Goal: Task Accomplishment & Management: Manage account settings

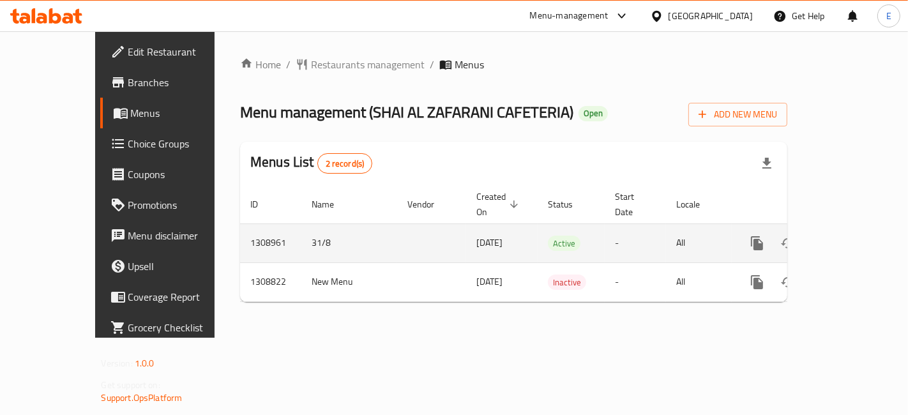
click at [855, 238] on icon "enhanced table" at bounding box center [848, 243] width 11 height 11
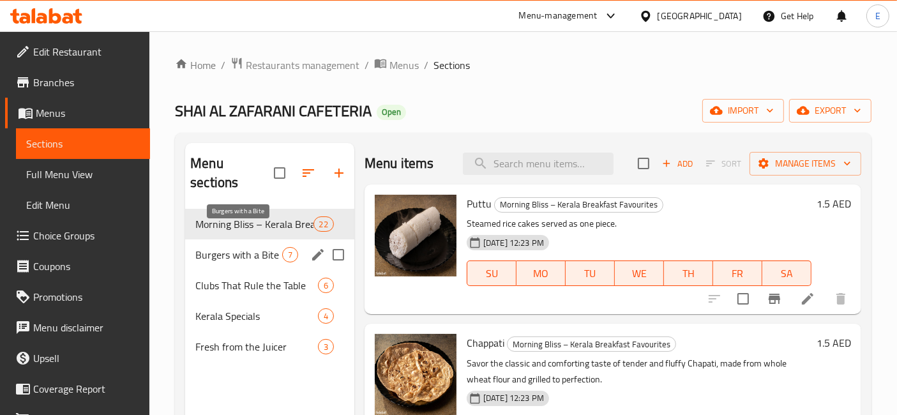
click at [244, 247] on span "Burgers with a Bite" at bounding box center [238, 254] width 87 height 15
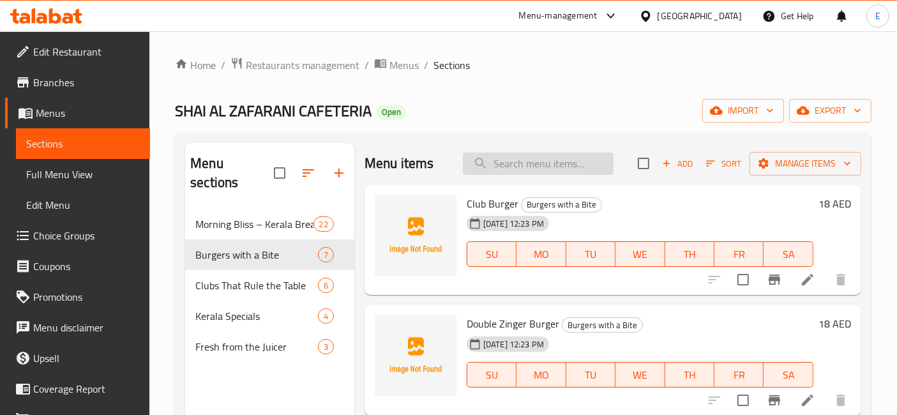
click at [492, 165] on input "search" at bounding box center [538, 164] width 151 height 22
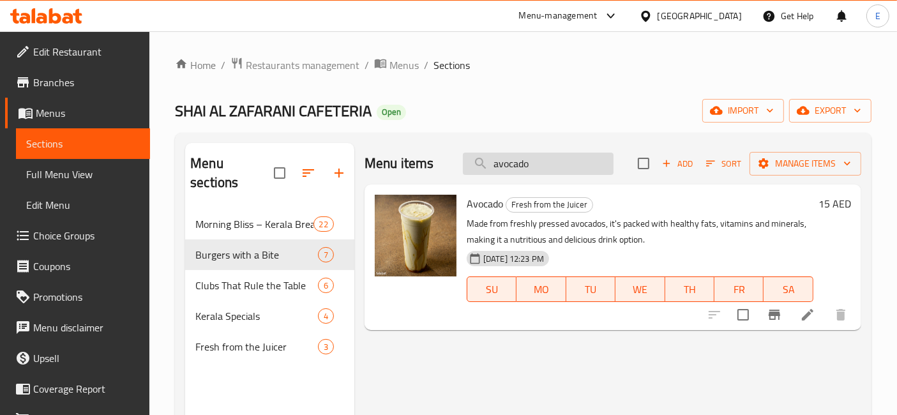
click at [538, 165] on input "avocado" at bounding box center [538, 164] width 151 height 22
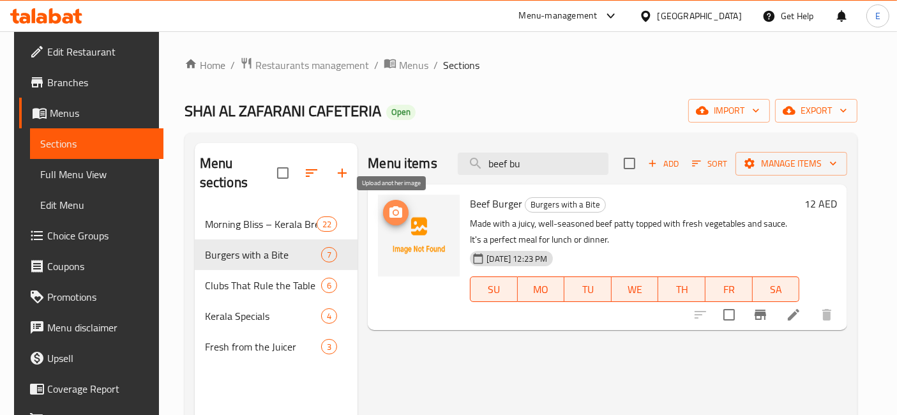
click at [394, 218] on icon "upload picture" at bounding box center [395, 212] width 15 height 15
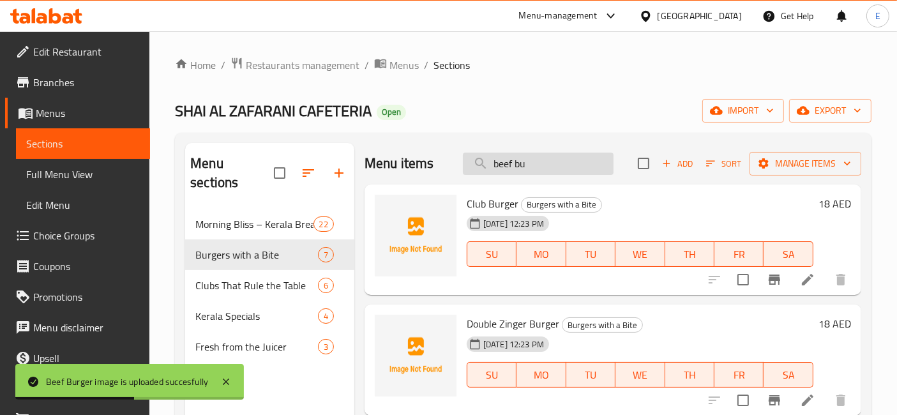
click at [513, 165] on input "beef bu" at bounding box center [538, 164] width 151 height 22
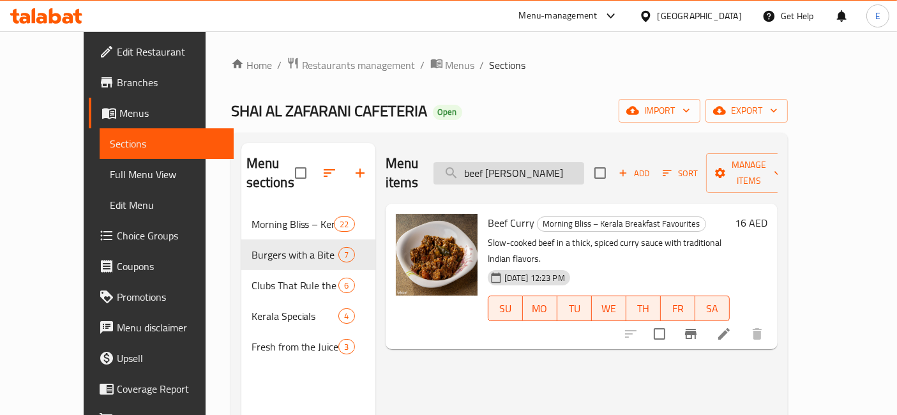
click at [538, 165] on input "beef [PERSON_NAME]" at bounding box center [509, 173] width 151 height 22
type input "banana"
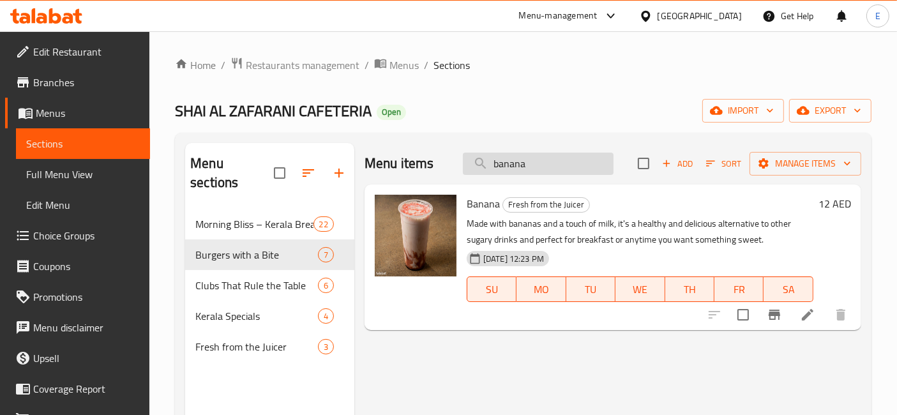
click at [552, 172] on input "banana" at bounding box center [538, 164] width 151 height 22
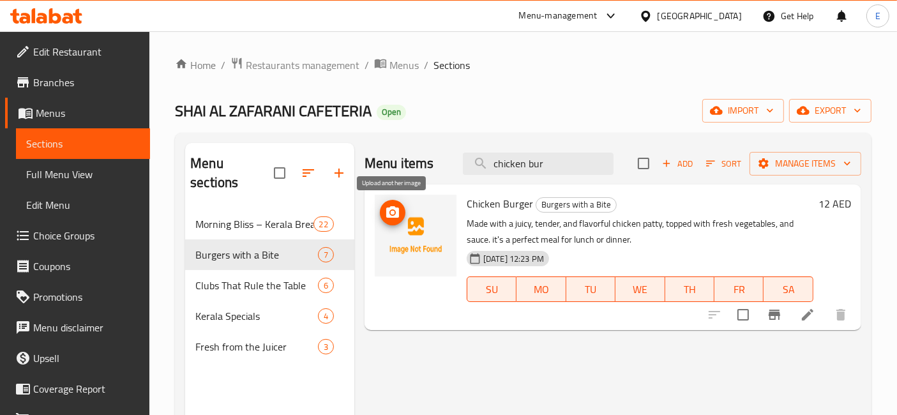
click at [390, 212] on icon "upload picture" at bounding box center [392, 212] width 15 height 15
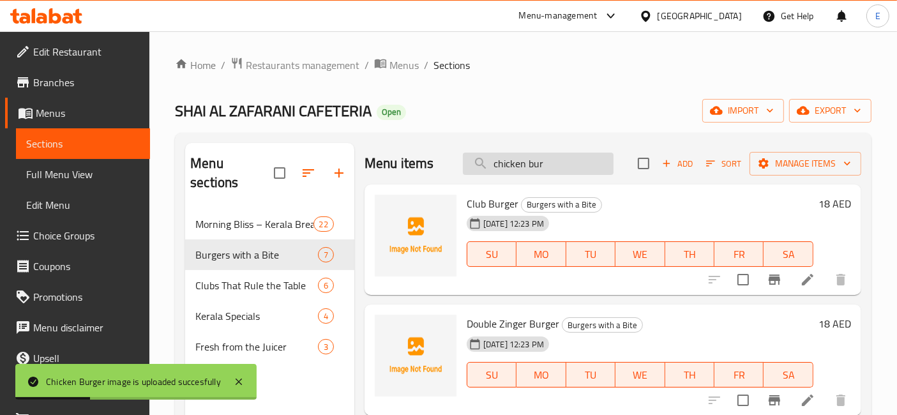
click at [521, 165] on input "chicken bur" at bounding box center [538, 164] width 151 height 22
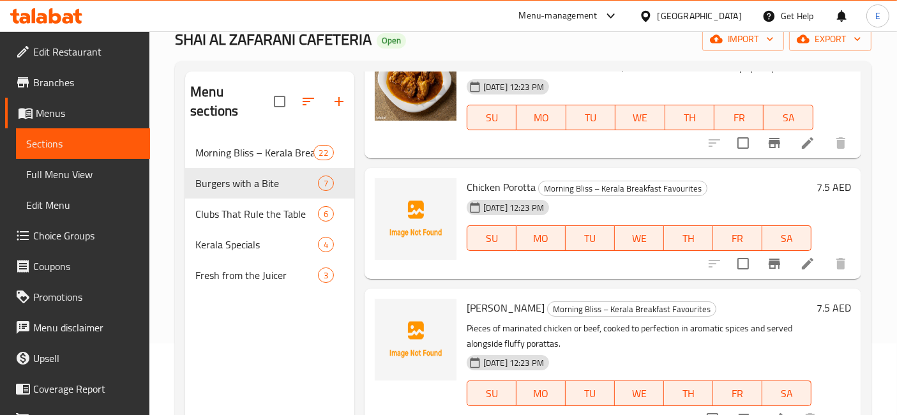
scroll to position [86, 0]
click at [392, 193] on circle "upload picture" at bounding box center [393, 195] width 4 height 4
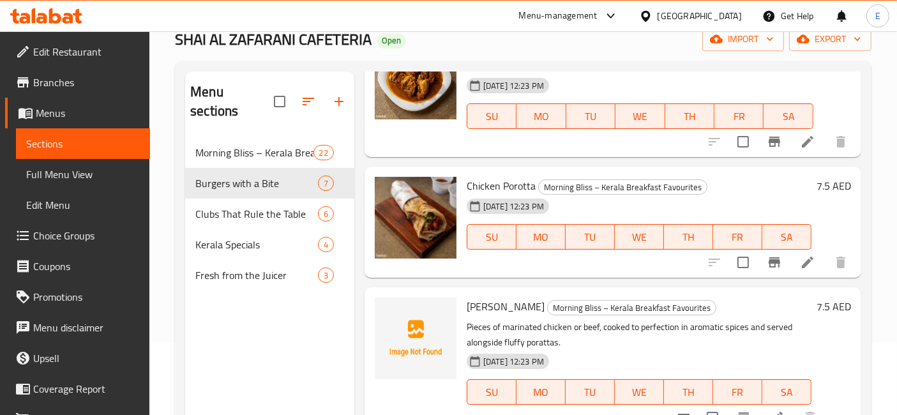
scroll to position [0, 0]
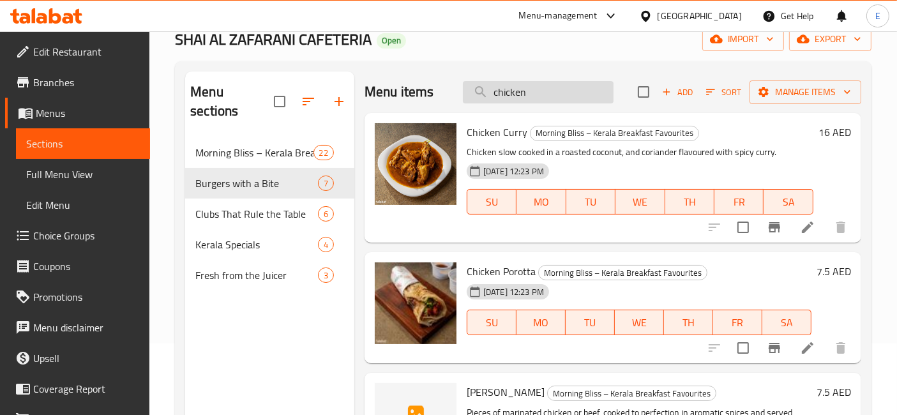
click at [555, 84] on input "chicken" at bounding box center [538, 92] width 151 height 22
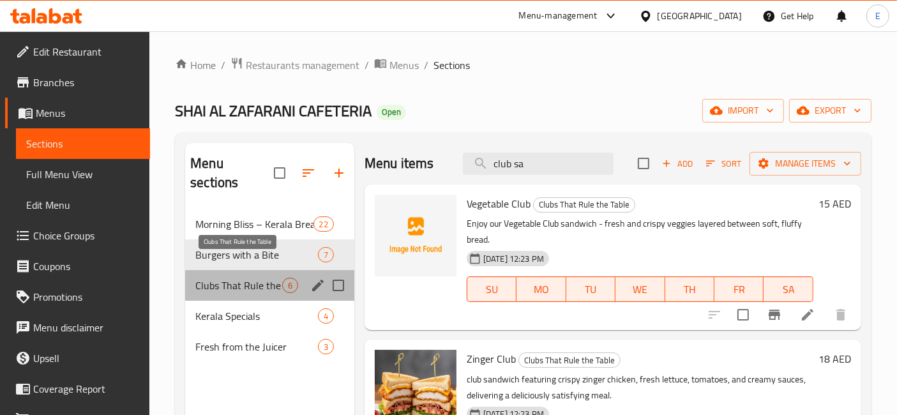
click at [220, 278] on span "Clubs That Rule the Table" at bounding box center [238, 285] width 87 height 15
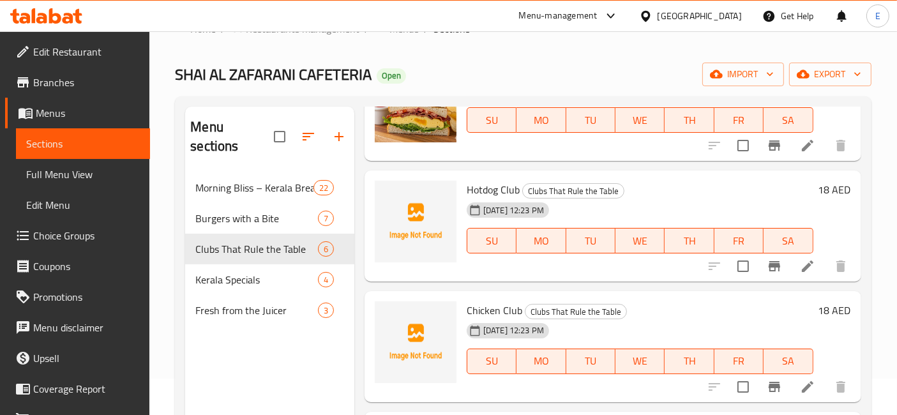
scroll to position [38, 0]
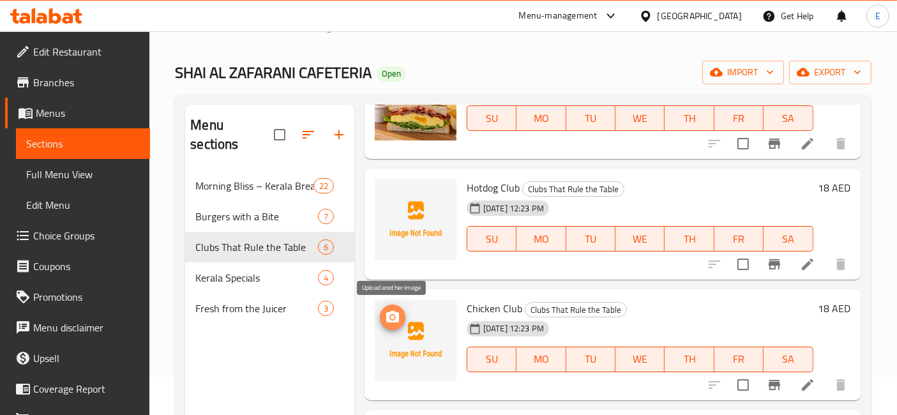
click at [394, 316] on circle "upload picture" at bounding box center [393, 317] width 4 height 4
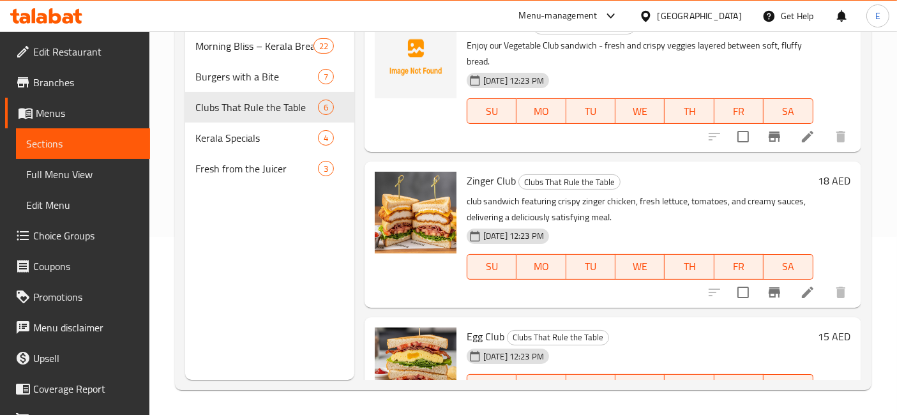
scroll to position [0, 0]
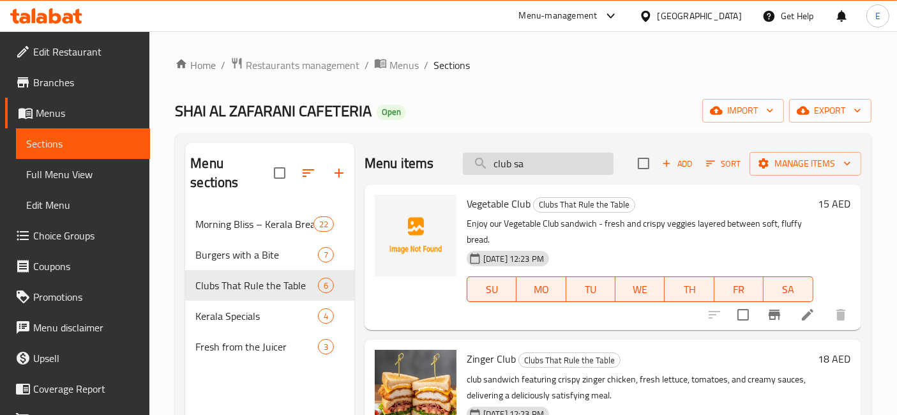
click at [519, 156] on input "club sa" at bounding box center [538, 164] width 151 height 22
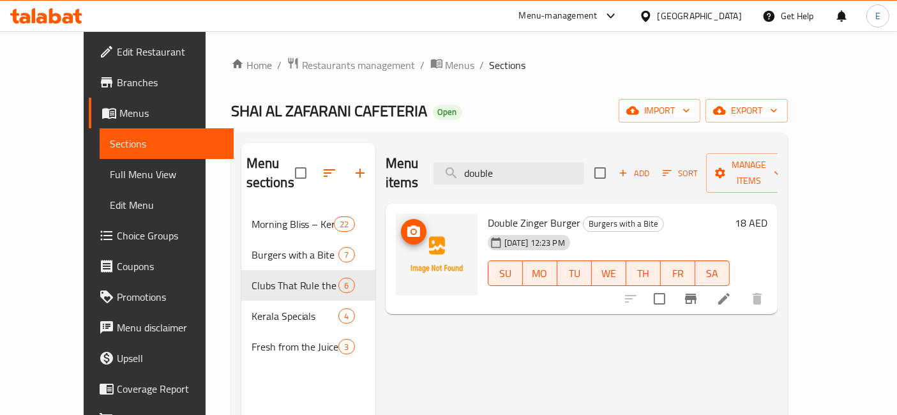
click at [406, 224] on icon "upload picture" at bounding box center [413, 231] width 15 height 15
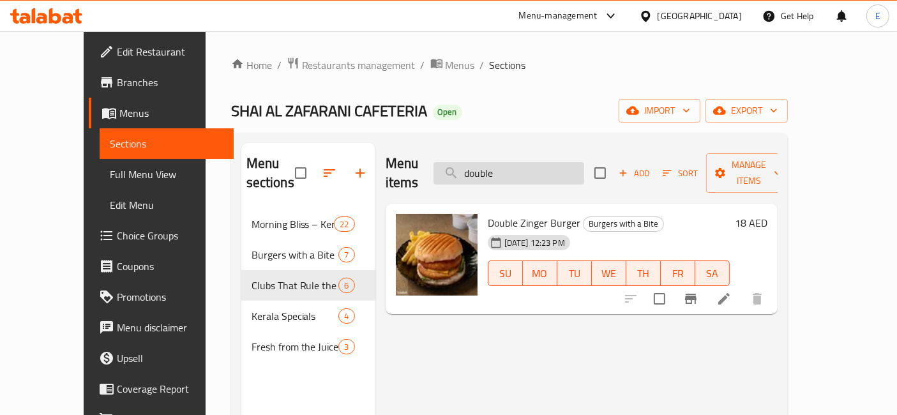
click at [528, 171] on input "double" at bounding box center [509, 173] width 151 height 22
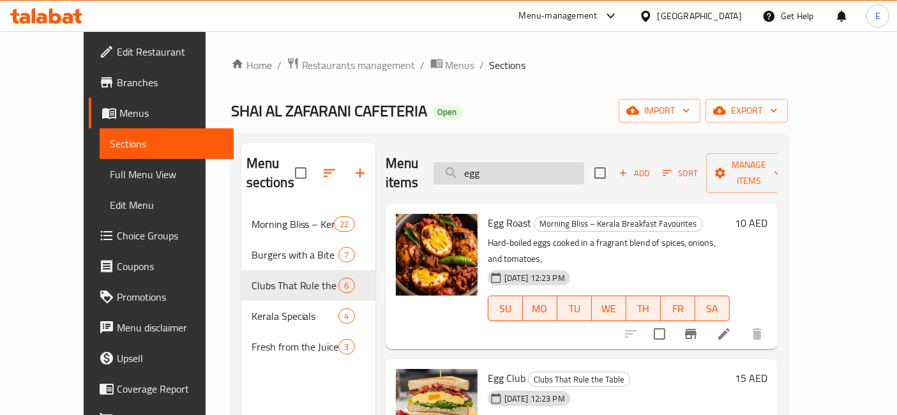
click at [513, 165] on input "egg" at bounding box center [509, 173] width 151 height 22
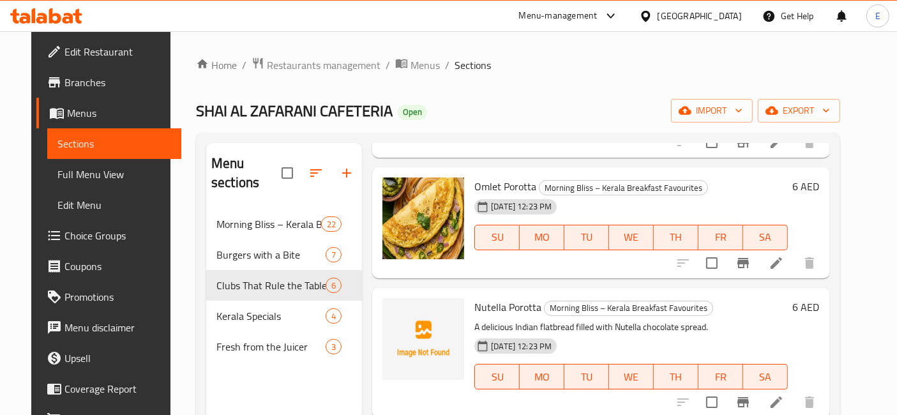
scroll to position [298, 0]
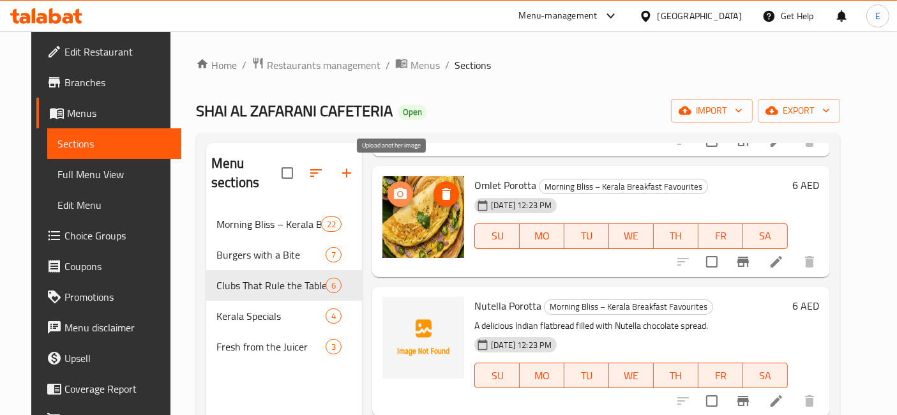
click at [394, 188] on icon "upload picture" at bounding box center [400, 193] width 13 height 11
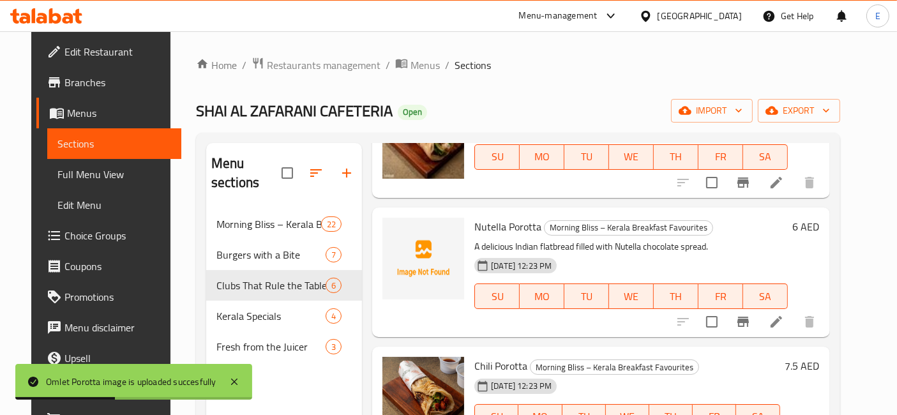
scroll to position [0, 0]
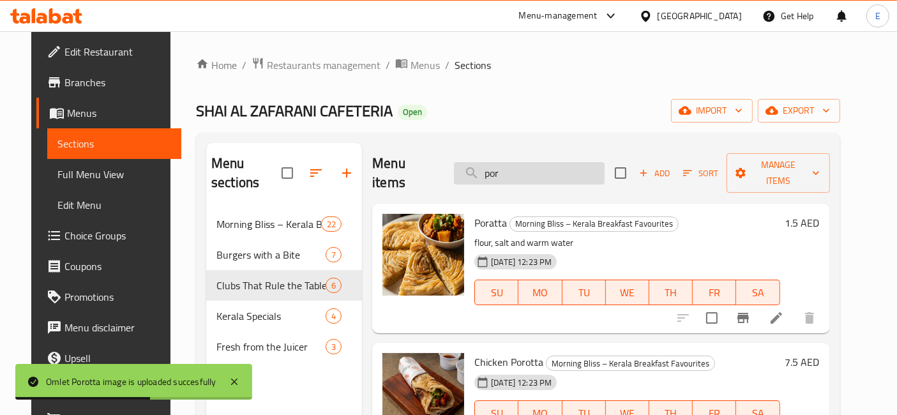
click at [489, 163] on input "por" at bounding box center [529, 173] width 151 height 22
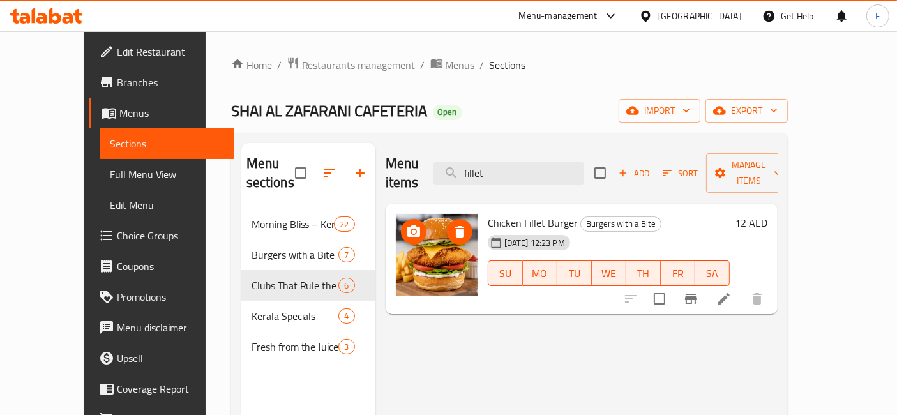
click at [407, 225] on icon "upload picture" at bounding box center [413, 230] width 13 height 11
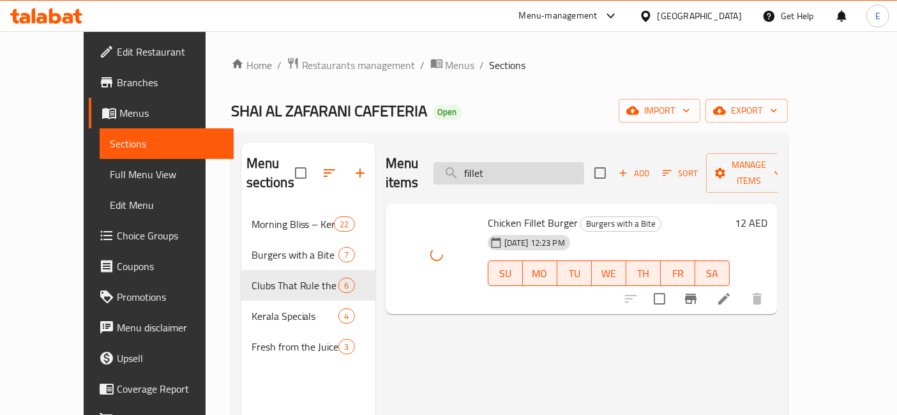
click at [529, 164] on input "fillet" at bounding box center [509, 173] width 151 height 22
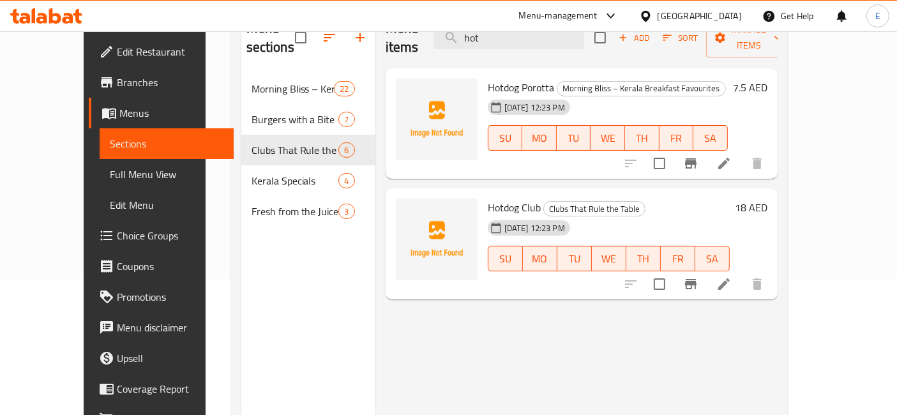
scroll to position [136, 0]
click at [407, 209] on icon "upload picture" at bounding box center [413, 214] width 13 height 11
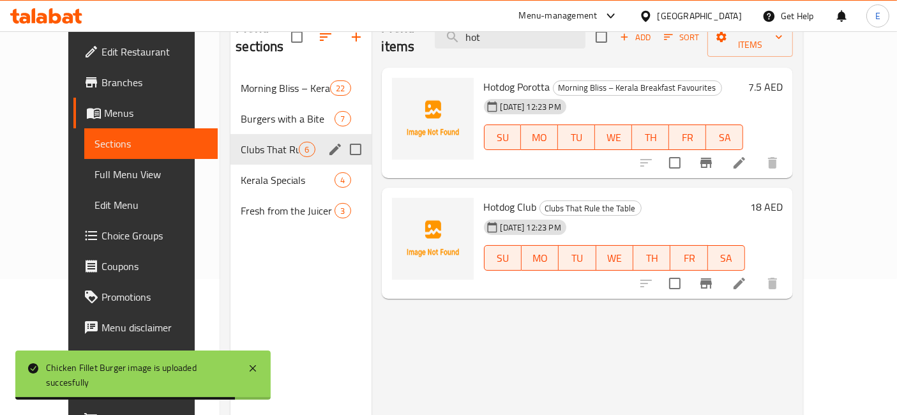
scroll to position [47, 0]
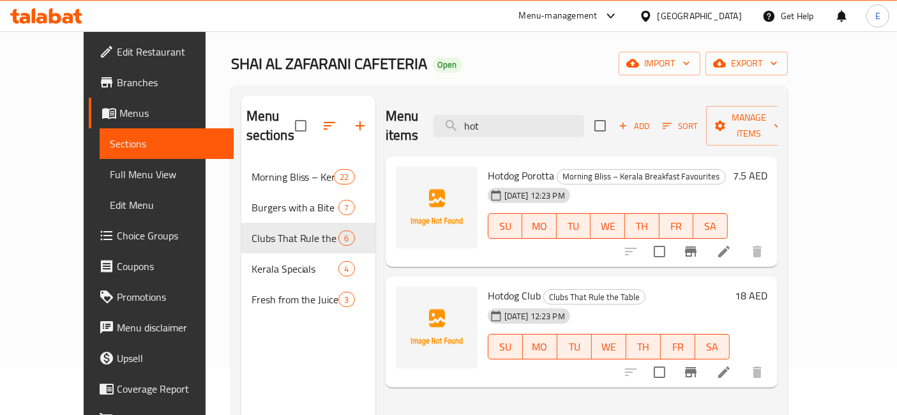
click at [524, 131] on div "Menu items hot Add Sort Manage items" at bounding box center [582, 126] width 392 height 61
click at [523, 125] on input "hot" at bounding box center [509, 126] width 151 height 22
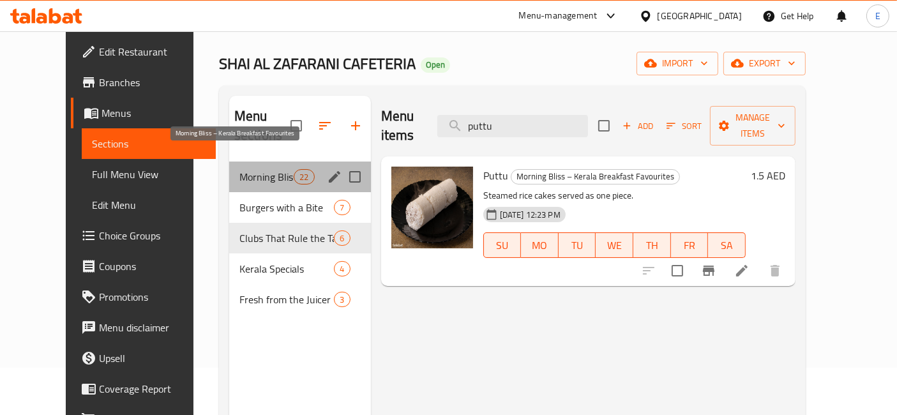
click at [255, 169] on span "Morning Bliss – Kerala Breakfast Favourites" at bounding box center [266, 176] width 54 height 15
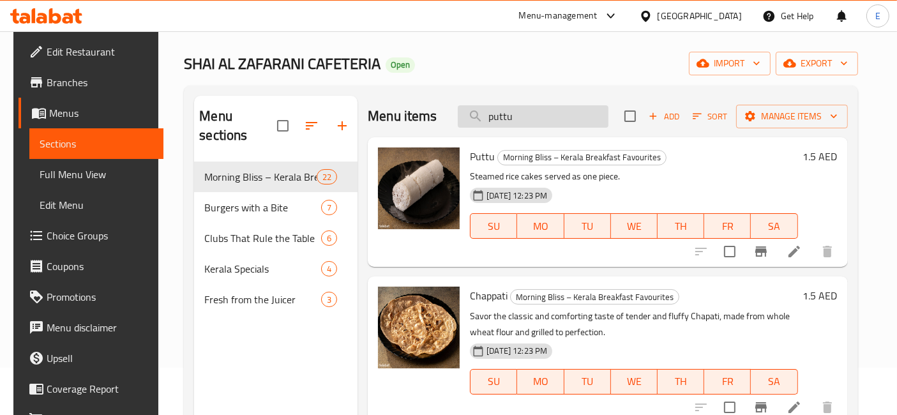
click at [520, 117] on input "puttu" at bounding box center [533, 116] width 151 height 22
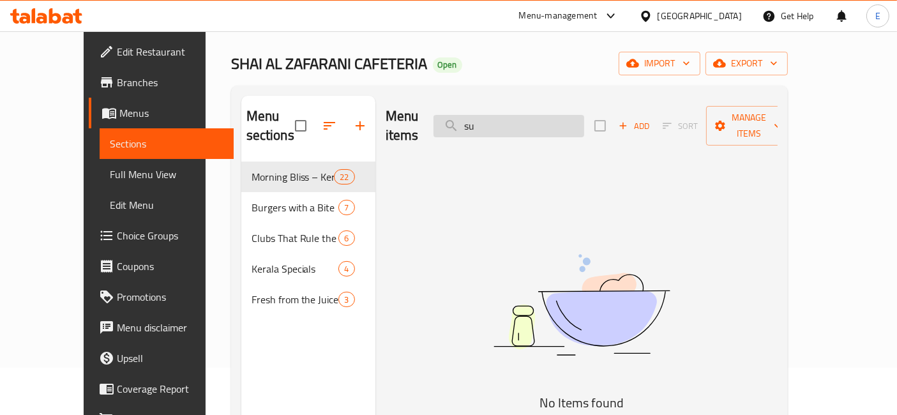
type input "s"
type input "tap"
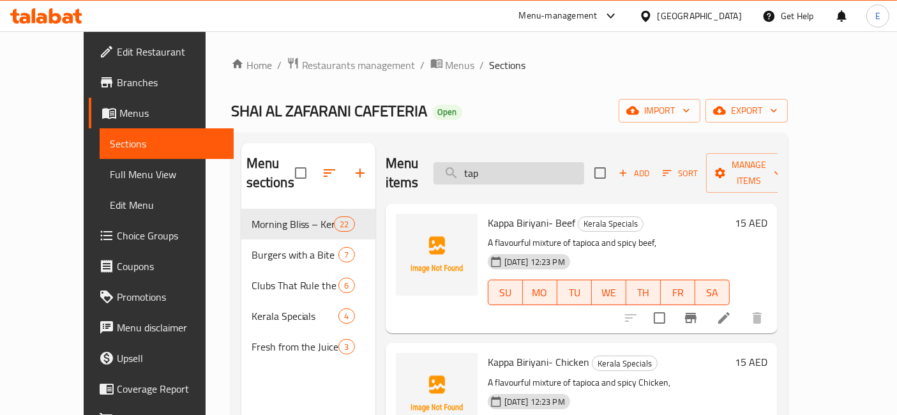
click at [535, 172] on input "tap" at bounding box center [509, 173] width 151 height 22
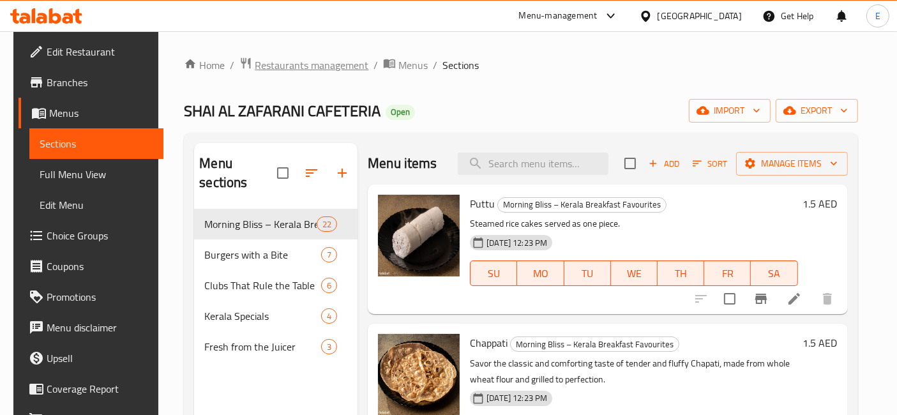
click at [310, 57] on span "Restaurants management" at bounding box center [312, 64] width 114 height 15
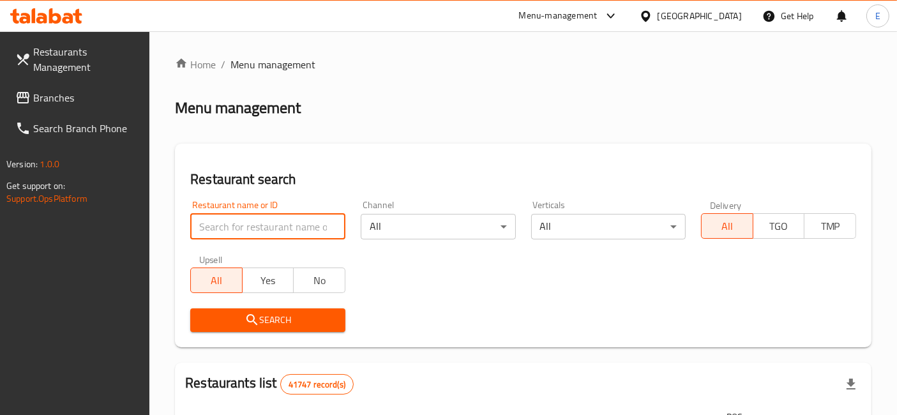
click at [245, 218] on input "search" at bounding box center [267, 227] width 155 height 26
type input "moqren"
click button "Search" at bounding box center [267, 320] width 155 height 24
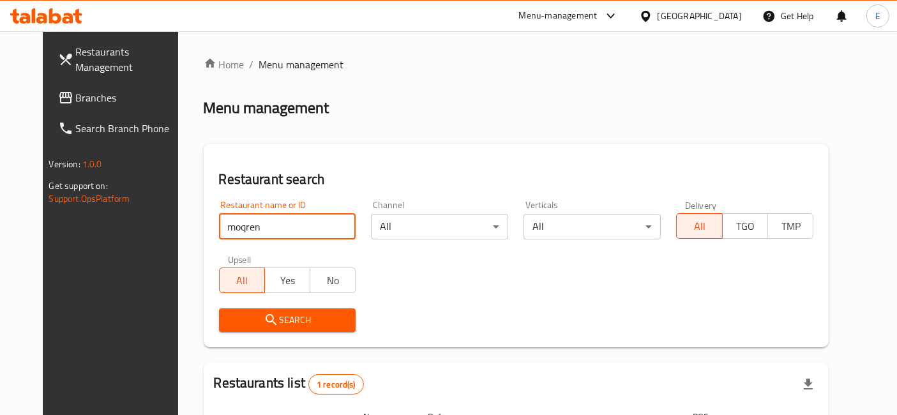
scroll to position [143, 0]
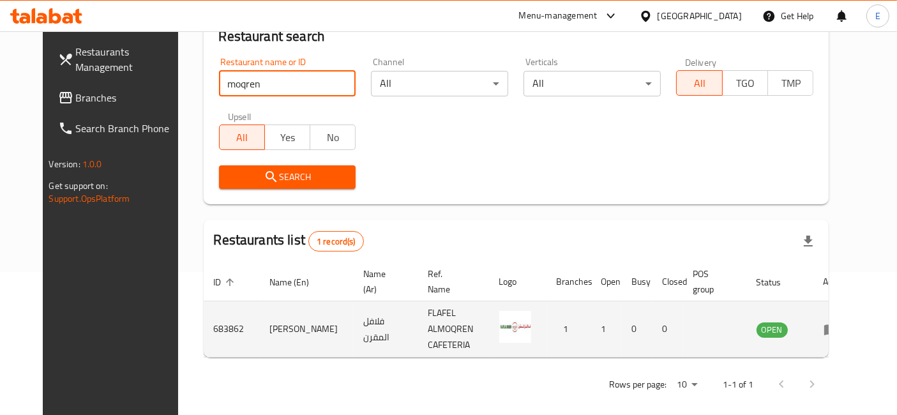
click at [210, 317] on td "683862" at bounding box center [232, 329] width 56 height 56
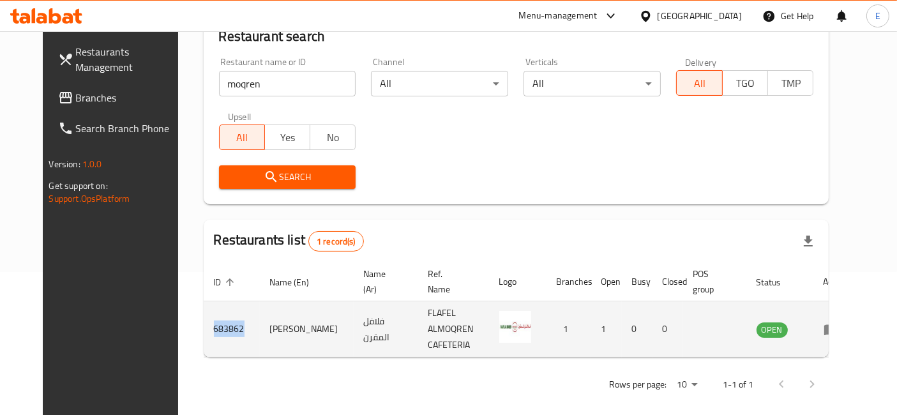
click at [210, 317] on td "683862" at bounding box center [232, 329] width 56 height 56
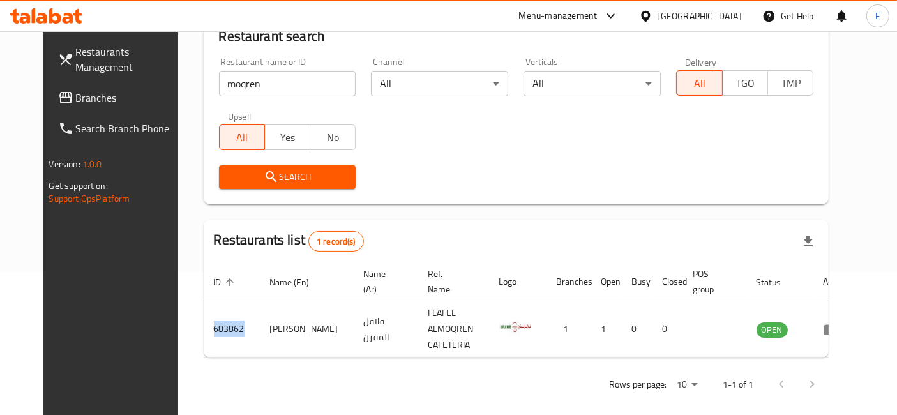
scroll to position [0, 0]
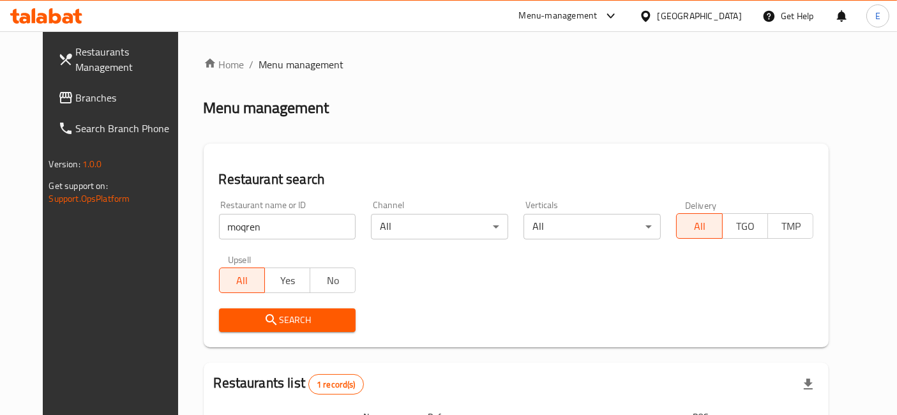
click at [578, 13] on div "Menu-management" at bounding box center [558, 15] width 79 height 15
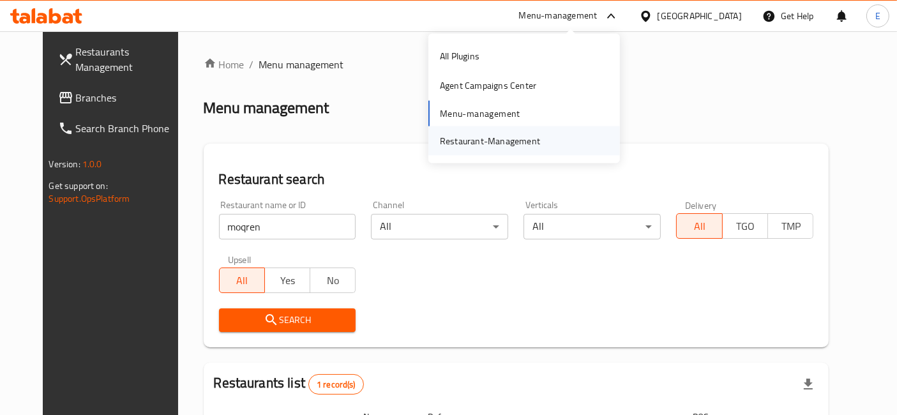
click at [516, 137] on div "Restaurant-Management" at bounding box center [490, 140] width 100 height 14
